Goal: Task Accomplishment & Management: Use online tool/utility

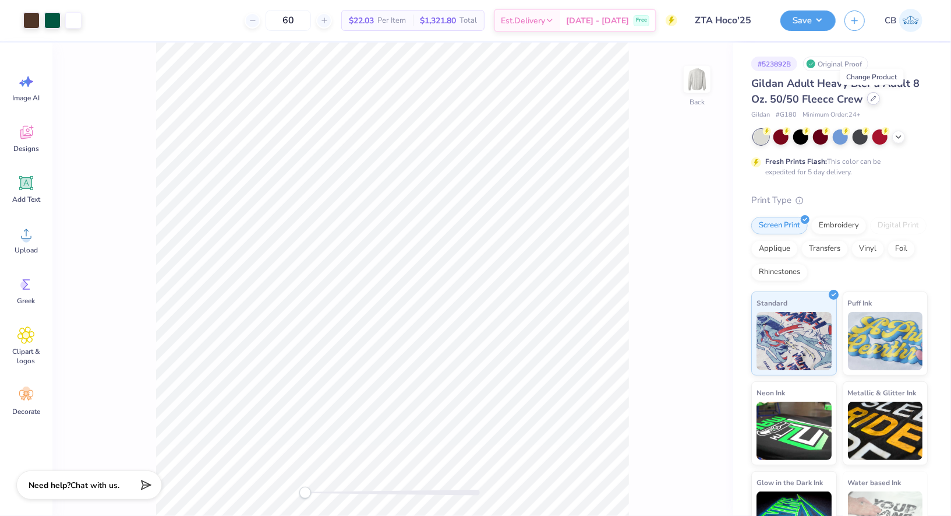
click at [874, 101] on icon at bounding box center [874, 99] width 6 height 6
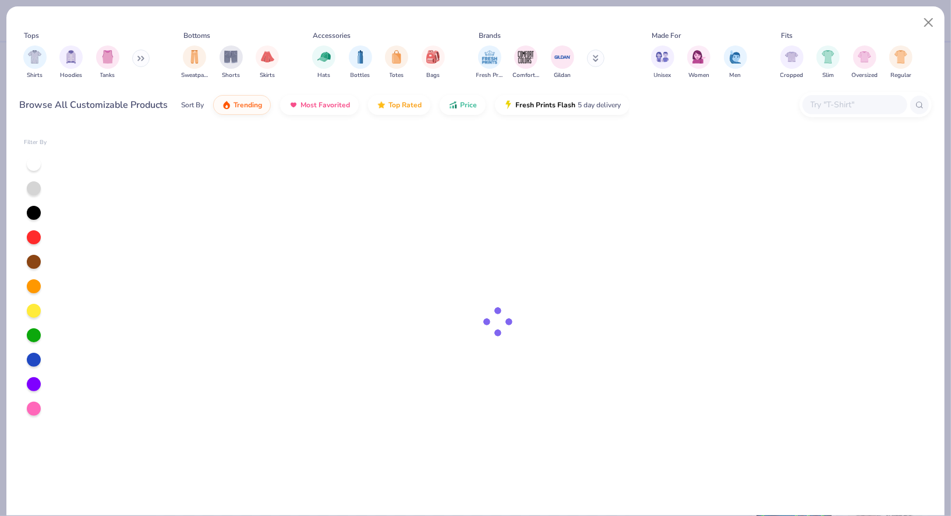
click at [824, 101] on input "text" at bounding box center [855, 104] width 90 height 13
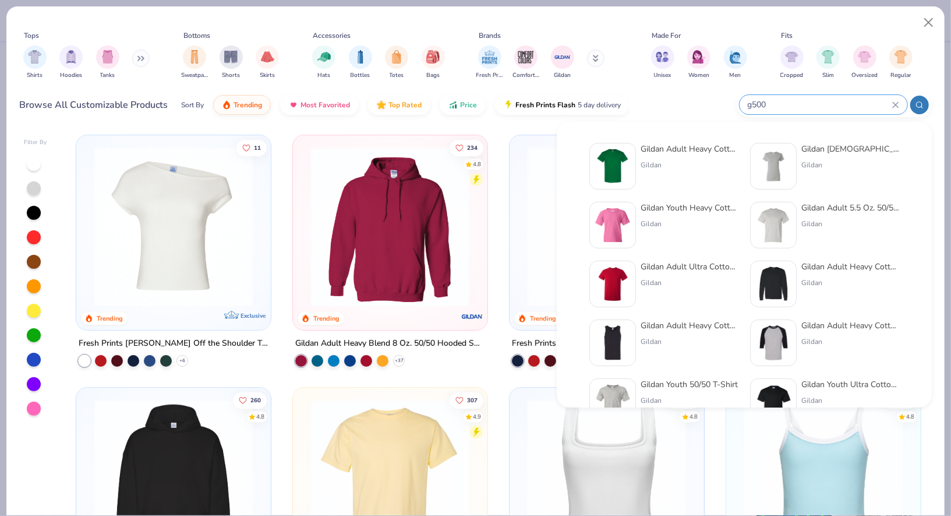
type input "g500"
click at [650, 179] on div "Gildan Adult Heavy Cotton T-Shirt Gildan" at bounding box center [690, 166] width 98 height 47
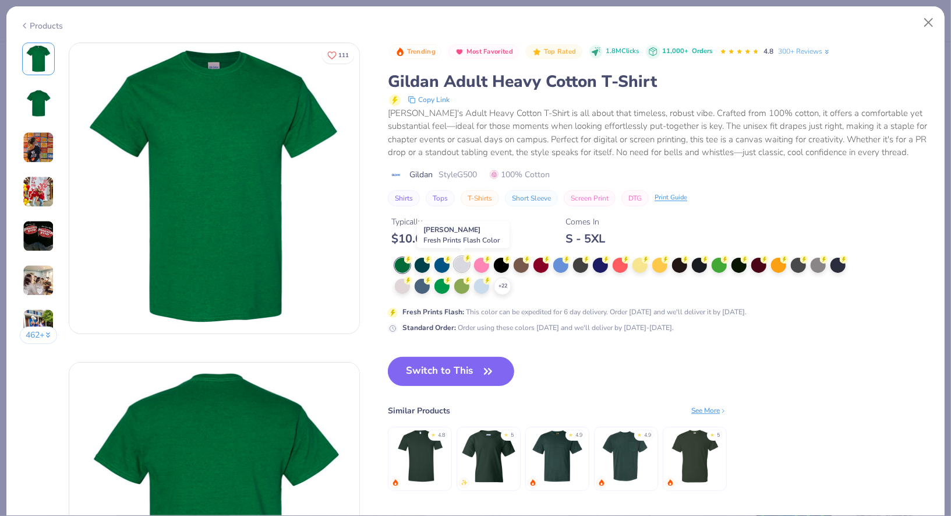
click at [461, 259] on div at bounding box center [461, 263] width 15 height 15
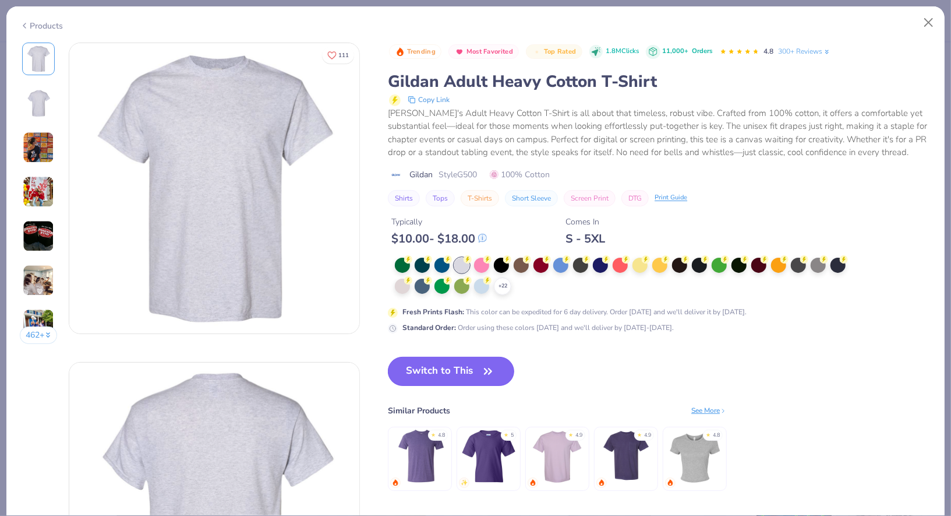
click at [441, 370] on button "Switch to This" at bounding box center [451, 371] width 126 height 29
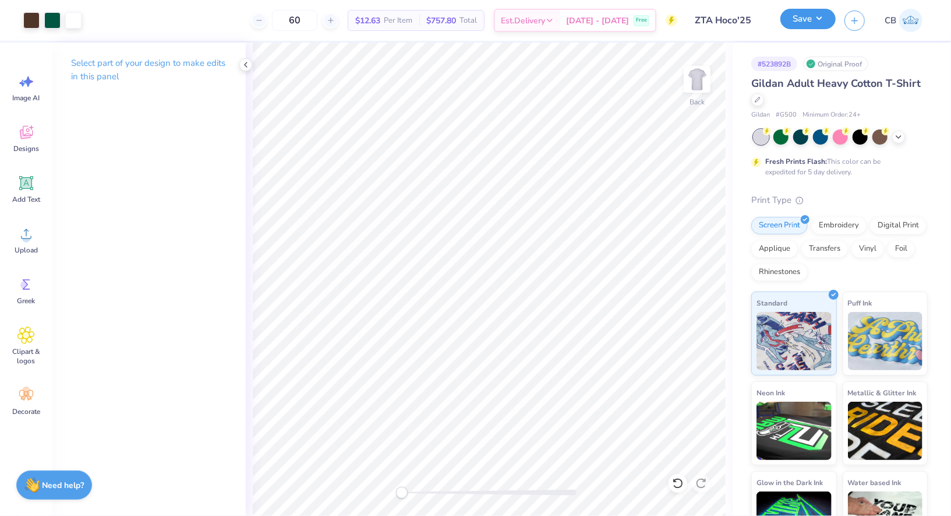
click at [808, 22] on button "Save" at bounding box center [808, 19] width 55 height 20
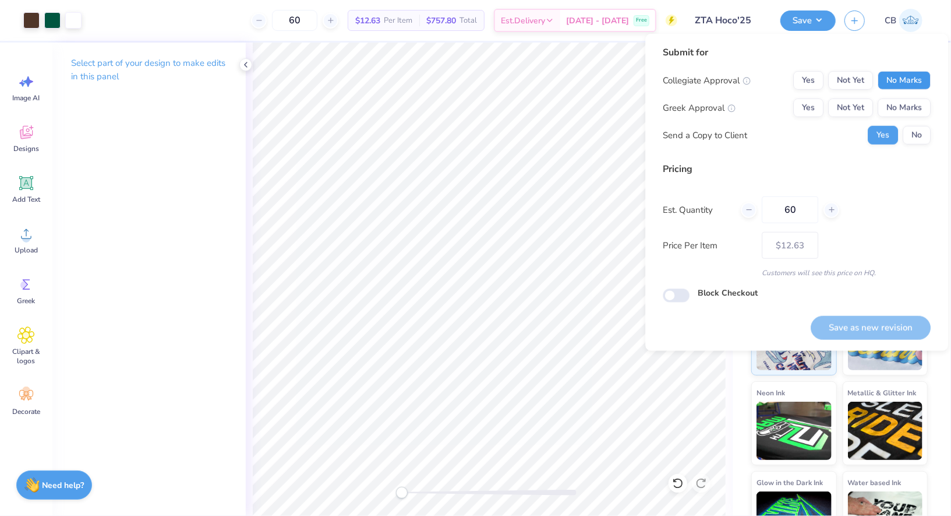
click at [900, 71] on button "No Marks" at bounding box center [904, 80] width 53 height 19
click at [902, 112] on button "No Marks" at bounding box center [904, 107] width 53 height 19
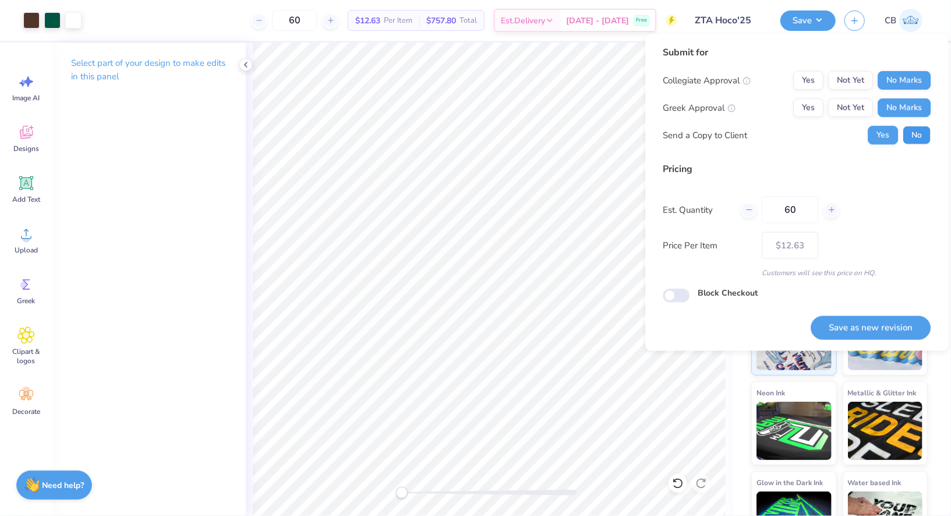
click at [919, 130] on button "No" at bounding box center [917, 135] width 28 height 19
click at [811, 111] on button "Yes" at bounding box center [808, 107] width 30 height 19
click at [900, 323] on button "Save as new revision" at bounding box center [871, 328] width 120 height 24
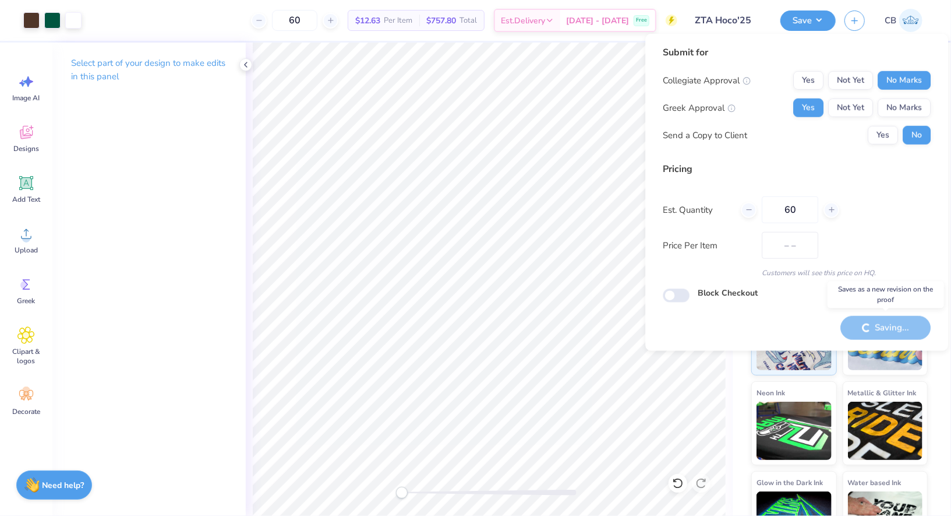
type input "$12.63"
